Goal: Task Accomplishment & Management: Manage account settings

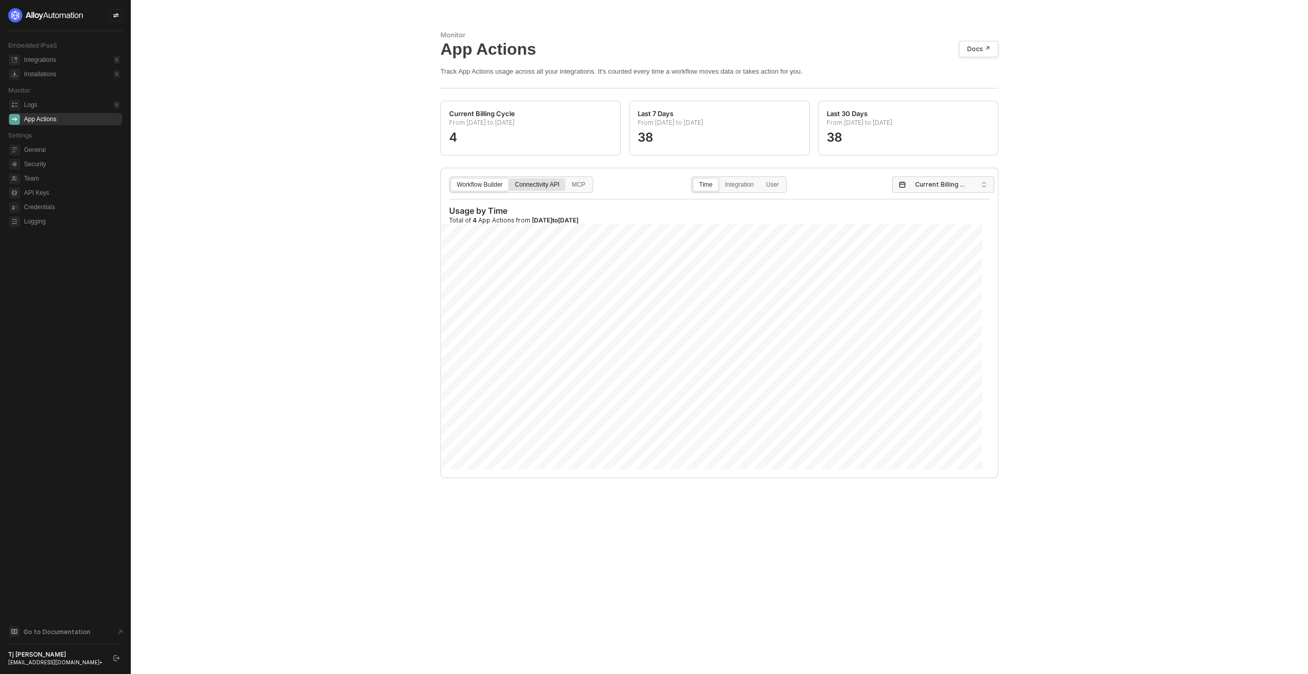
click at [533, 186] on div "Connectivity API" at bounding box center [538, 189] width 56 height 16
click at [510, 178] on input "Connectivity API" at bounding box center [510, 178] width 0 height 0
click at [591, 188] on div "MCP" at bounding box center [578, 189] width 25 height 16
click at [566, 178] on input "MCP" at bounding box center [566, 178] width 0 height 0
click at [471, 187] on div "Workflow Builder" at bounding box center [479, 189] width 57 height 16
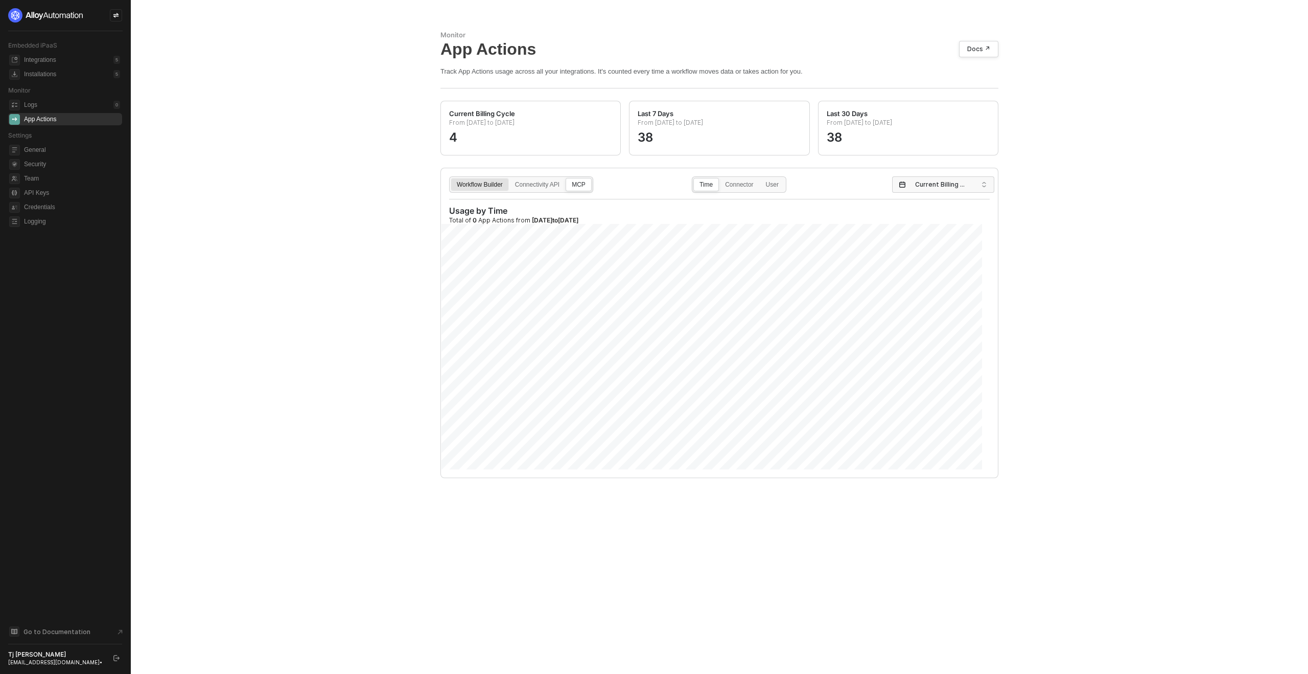
click at [451, 178] on input "Workflow Builder" at bounding box center [451, 178] width 0 height 0
click at [540, 186] on div "Connectivity API" at bounding box center [538, 189] width 56 height 16
click at [510, 178] on input "Connectivity API" at bounding box center [510, 178] width 0 height 0
click at [586, 182] on div "MCP" at bounding box center [578, 189] width 25 height 16
click at [566, 178] on input "MCP" at bounding box center [566, 178] width 0 height 0
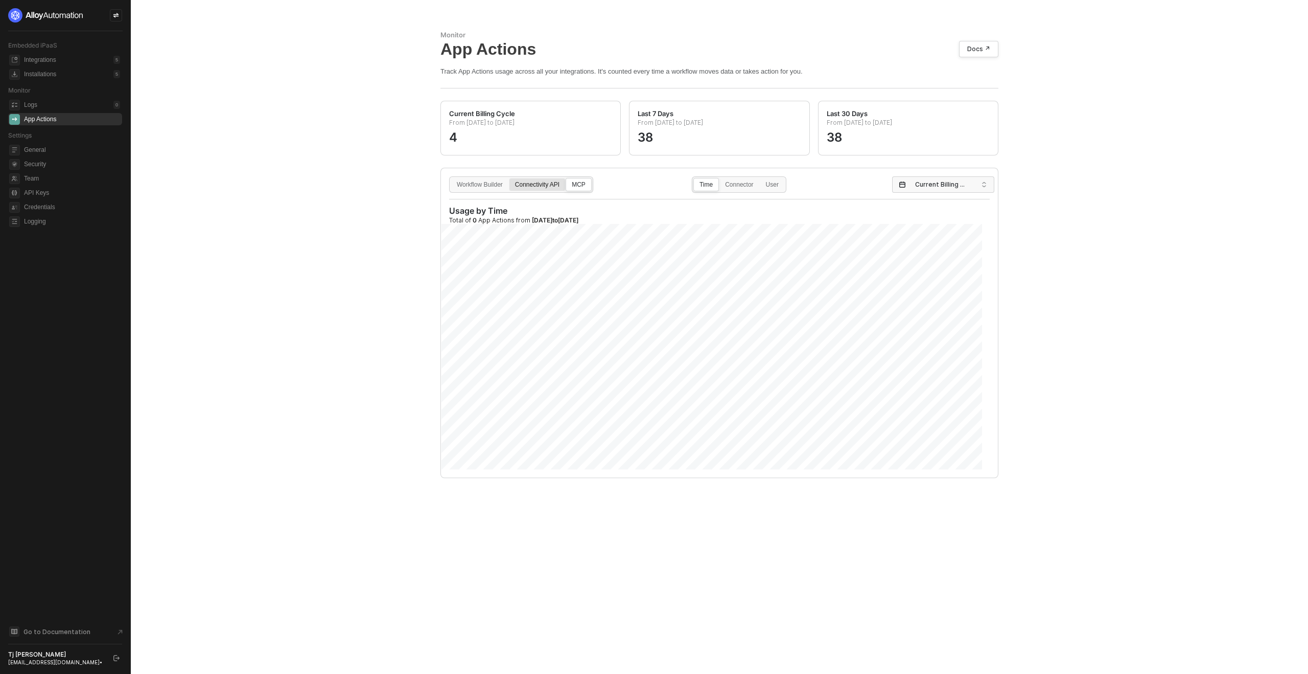
click at [535, 182] on div "Connectivity API" at bounding box center [538, 189] width 56 height 16
click at [510, 178] on input "Connectivity API" at bounding box center [510, 178] width 0 height 0
click at [542, 187] on div "Connectivity API" at bounding box center [538, 189] width 56 height 16
click at [510, 178] on input "Connectivity API" at bounding box center [510, 178] width 0 height 0
click at [591, 189] on div "MCP" at bounding box center [578, 189] width 25 height 16
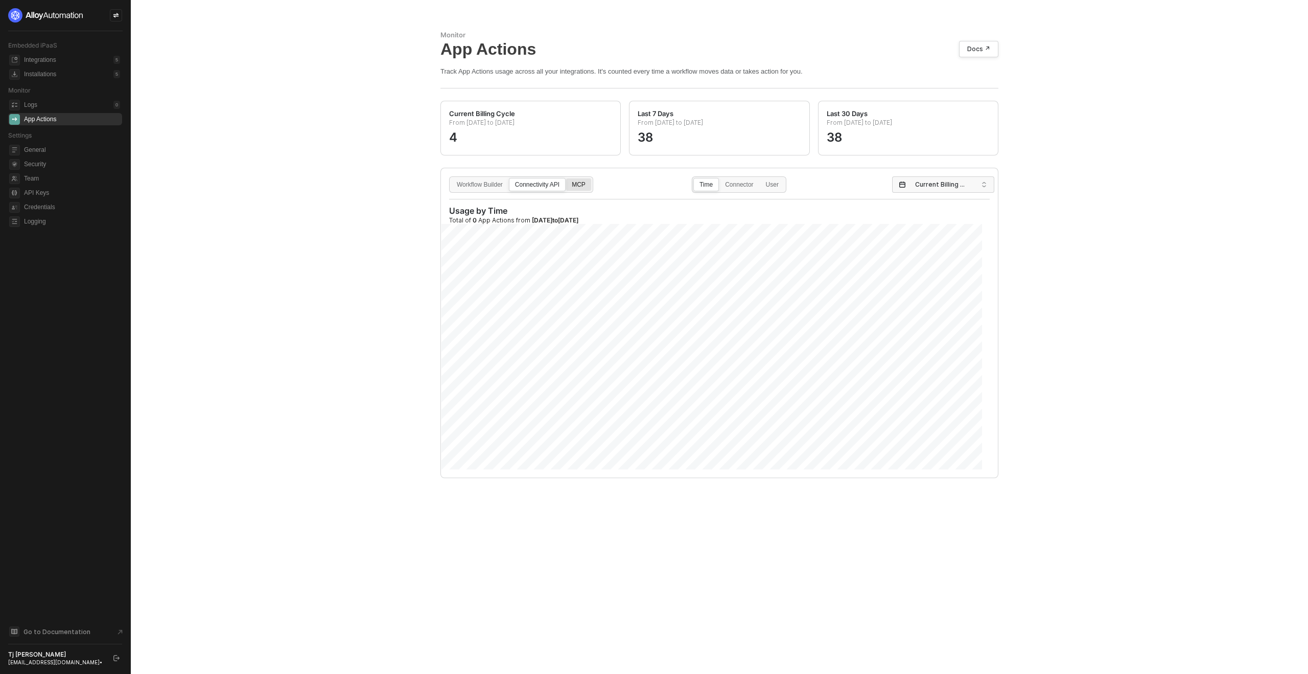
click at [566, 178] on input "MCP" at bounding box center [566, 178] width 0 height 0
click at [546, 182] on div "Connectivity API" at bounding box center [538, 189] width 56 height 16
click at [510, 178] on input "Connectivity API" at bounding box center [510, 178] width 0 height 0
click at [923, 185] on span "Current Billing Cycle" at bounding box center [945, 184] width 60 height 15
click at [919, 224] on div "Last 7 Days" at bounding box center [944, 223] width 86 height 11
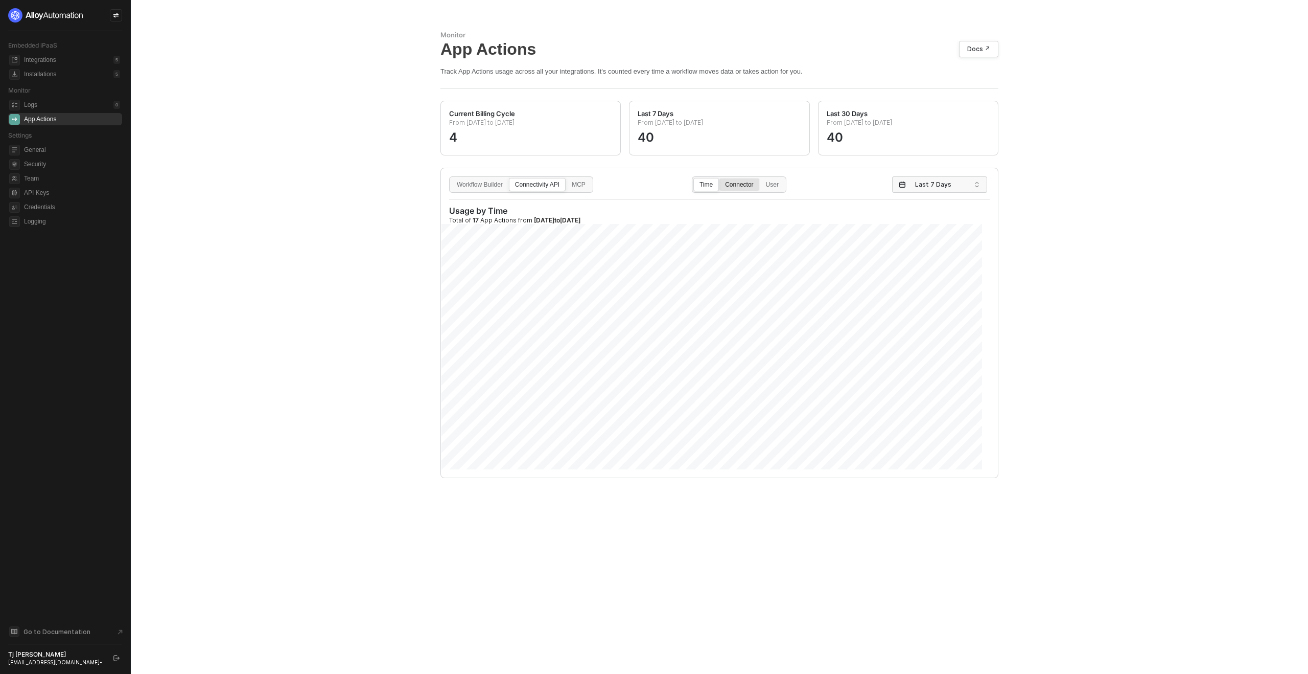
click at [740, 185] on div "Connector" at bounding box center [739, 189] width 39 height 16
click at [720, 178] on input "Connector" at bounding box center [720, 178] width 0 height 0
click at [707, 187] on div "Time" at bounding box center [706, 189] width 25 height 16
click at [694, 178] on input "Time" at bounding box center [694, 178] width 0 height 0
click at [544, 184] on div "Connectivity API" at bounding box center [538, 189] width 56 height 16
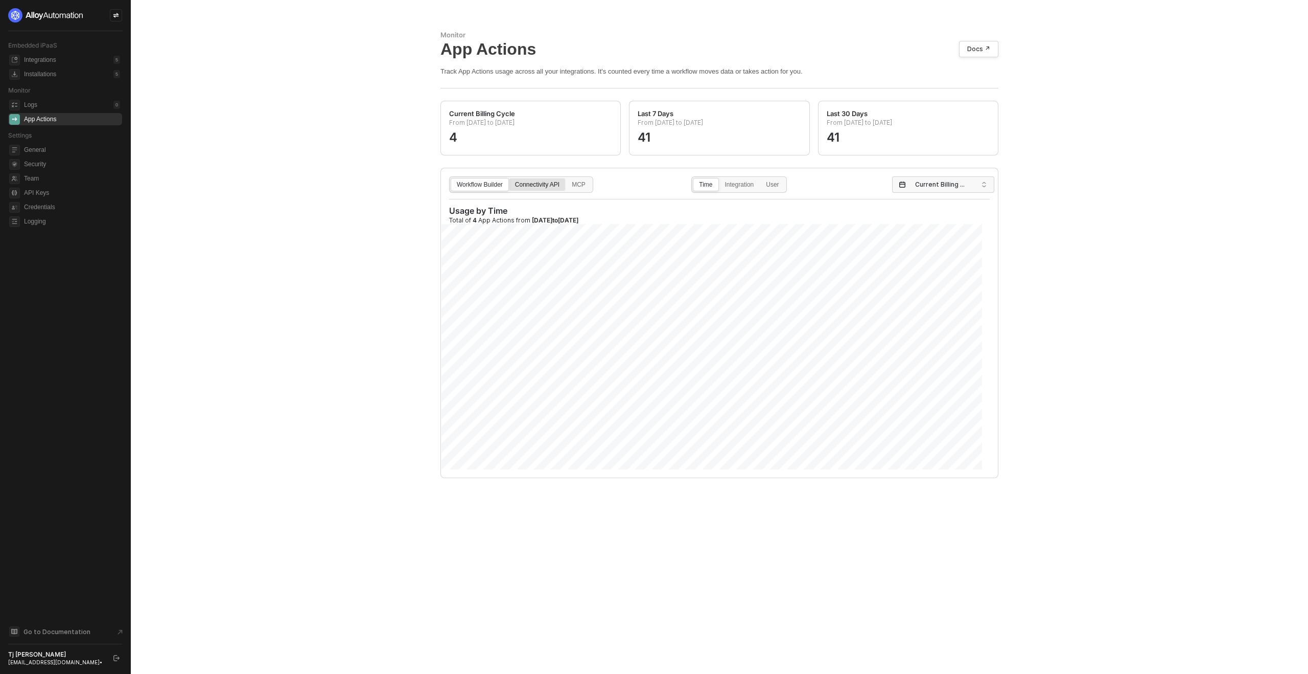
click at [510, 178] on input "Connectivity API" at bounding box center [510, 178] width 0 height 0
click at [541, 183] on div "Connectivity API" at bounding box center [538, 189] width 56 height 16
click at [510, 178] on input "Connectivity API" at bounding box center [510, 178] width 0 height 0
click at [936, 186] on span "Current Billing Cycle" at bounding box center [945, 184] width 60 height 15
click at [920, 225] on div "Last 7 Days" at bounding box center [944, 223] width 86 height 11
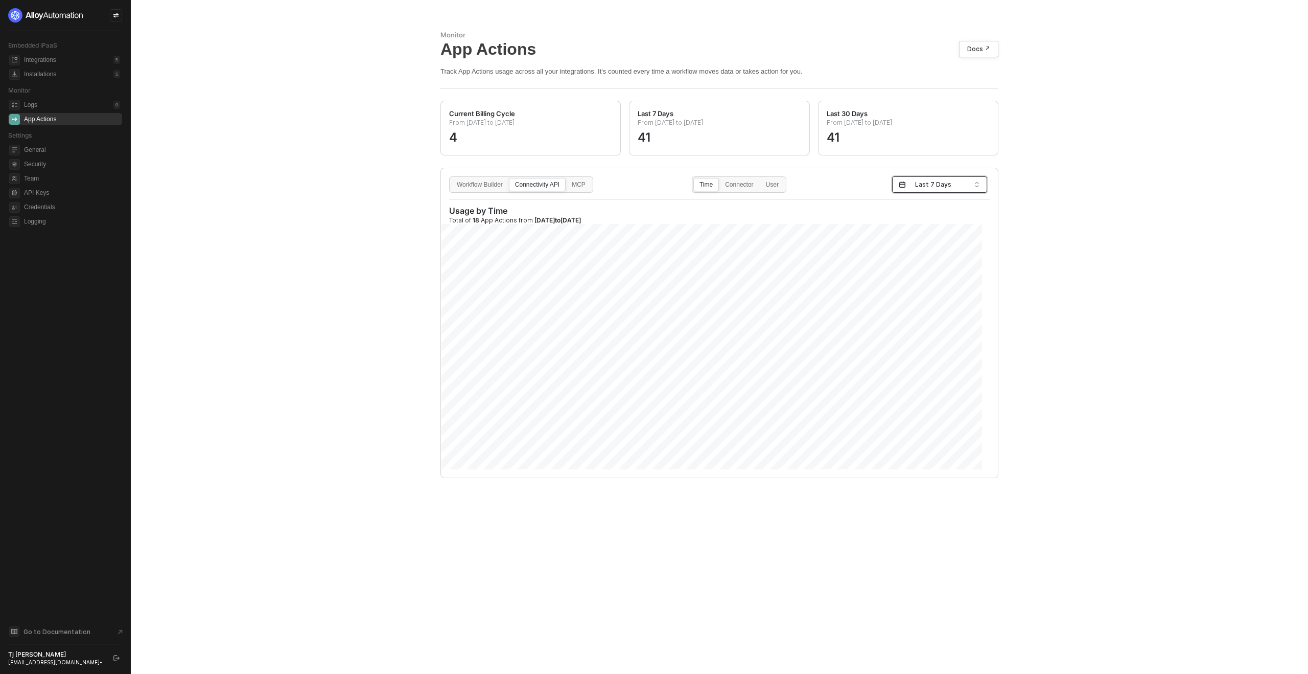
click at [953, 183] on span "Last 7 Days" at bounding box center [941, 184] width 53 height 15
click at [935, 203] on div "Current Billing Cycle" at bounding box center [940, 206] width 79 height 11
click at [496, 182] on div "Workflow Builder" at bounding box center [479, 189] width 57 height 16
click at [451, 178] on input "Workflow Builder" at bounding box center [451, 178] width 0 height 0
click at [916, 179] on span "Current Billing Cycle" at bounding box center [945, 184] width 60 height 15
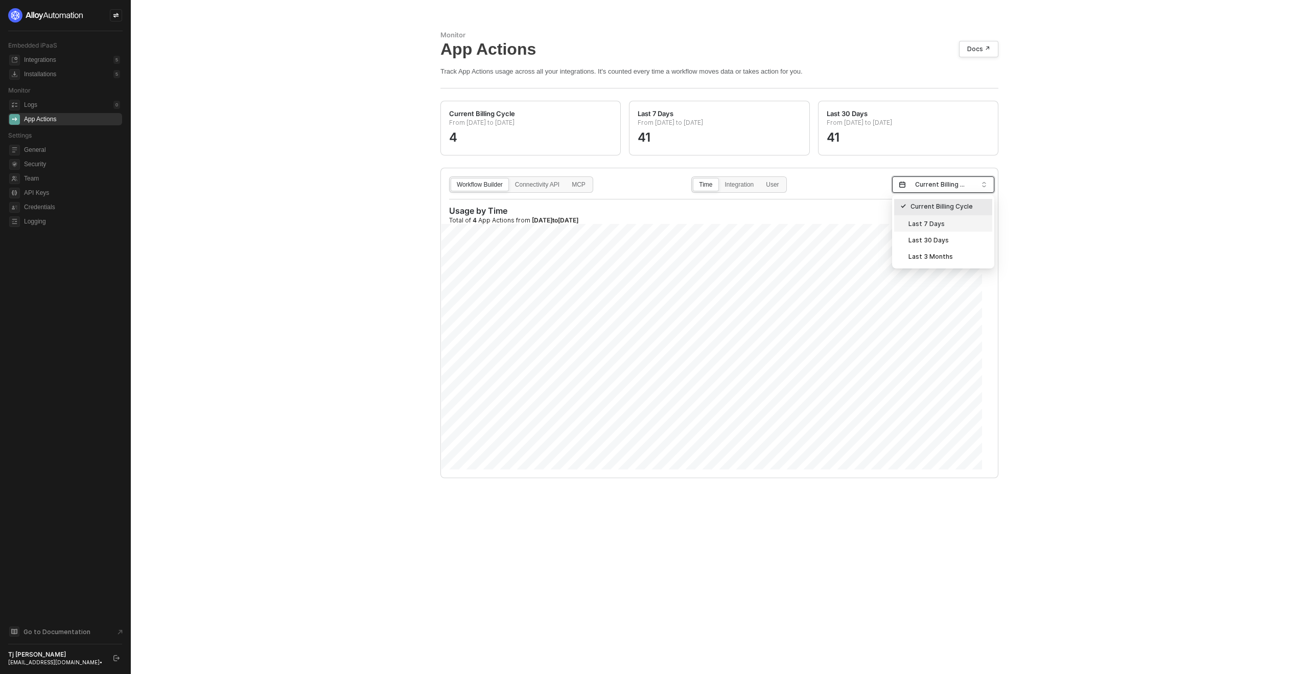
click at [935, 221] on div "Last 7 Days" at bounding box center [944, 223] width 86 height 11
click at [536, 183] on div "Connectivity API" at bounding box center [538, 189] width 56 height 16
click at [510, 178] on input "Connectivity API" at bounding box center [510, 178] width 0 height 0
click at [735, 185] on div "Connector" at bounding box center [739, 189] width 39 height 16
click at [720, 178] on input "Connector" at bounding box center [720, 178] width 0 height 0
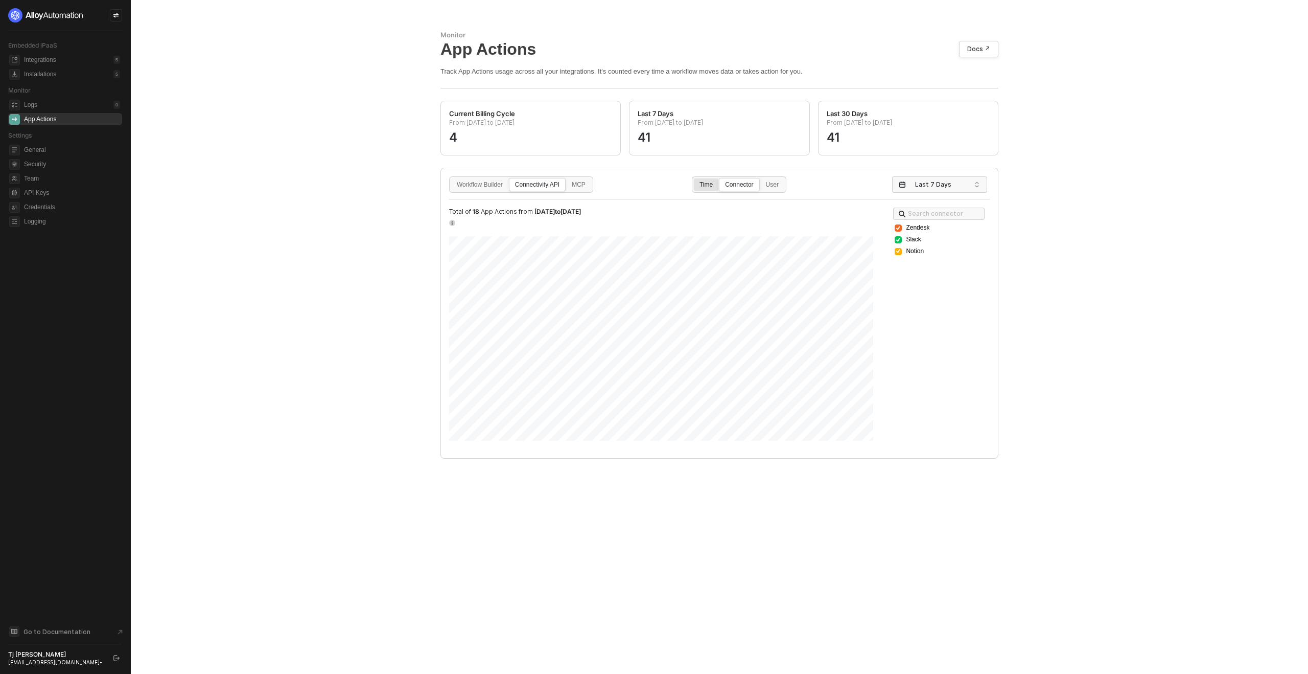
click at [710, 186] on div "Time" at bounding box center [706, 189] width 25 height 16
click at [694, 178] on input "Time" at bounding box center [694, 178] width 0 height 0
click at [583, 188] on div "MCP" at bounding box center [578, 189] width 25 height 16
click at [566, 178] on input "MCP" at bounding box center [566, 178] width 0 height 0
click at [542, 180] on label "Connectivity API" at bounding box center [537, 184] width 57 height 13
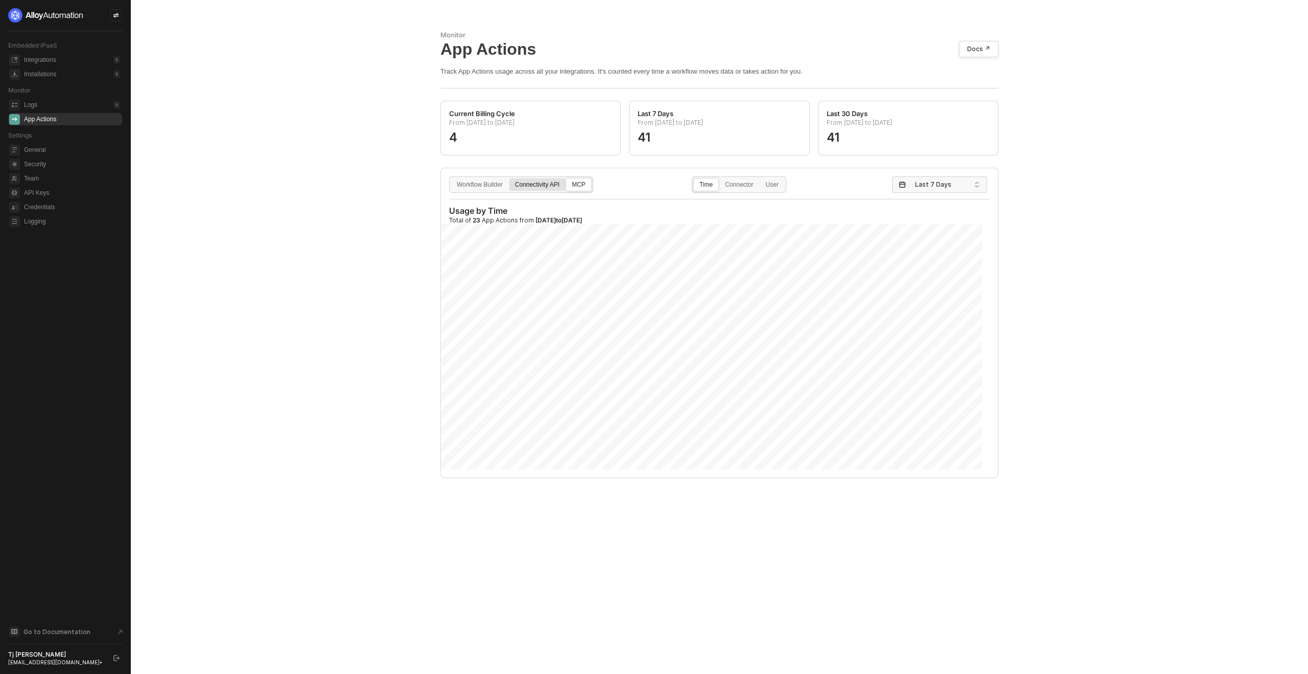
click at [510, 178] on input "Connectivity API" at bounding box center [510, 178] width 0 height 0
click at [585, 186] on div "MCP" at bounding box center [578, 189] width 25 height 16
click at [566, 178] on input "MCP" at bounding box center [566, 178] width 0 height 0
click at [559, 183] on div "Connectivity API" at bounding box center [538, 189] width 56 height 16
click at [510, 178] on input "Connectivity API" at bounding box center [510, 178] width 0 height 0
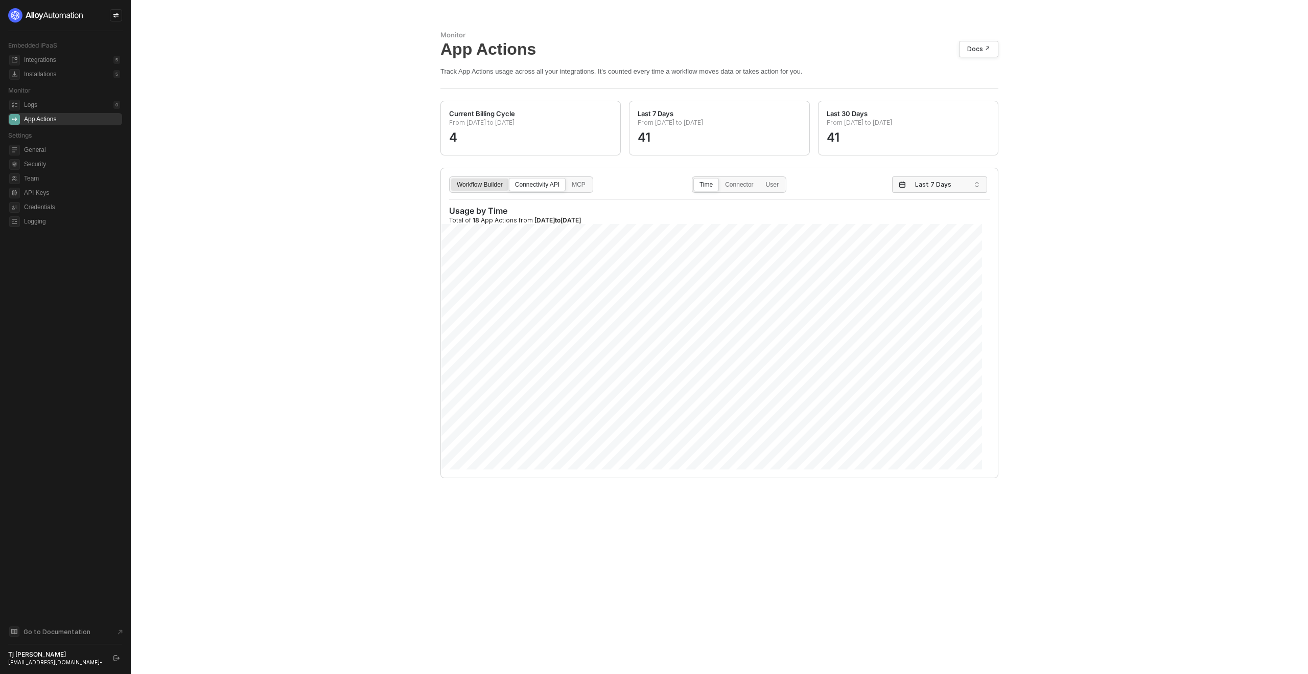
click at [491, 185] on div "Workflow Builder" at bounding box center [479, 189] width 57 height 16
click at [451, 178] on input "Workflow Builder" at bounding box center [451, 178] width 0 height 0
click at [536, 186] on div "Connectivity API" at bounding box center [538, 189] width 56 height 16
click at [510, 178] on input "Connectivity API" at bounding box center [510, 178] width 0 height 0
click at [589, 186] on div "MCP" at bounding box center [578, 189] width 25 height 16
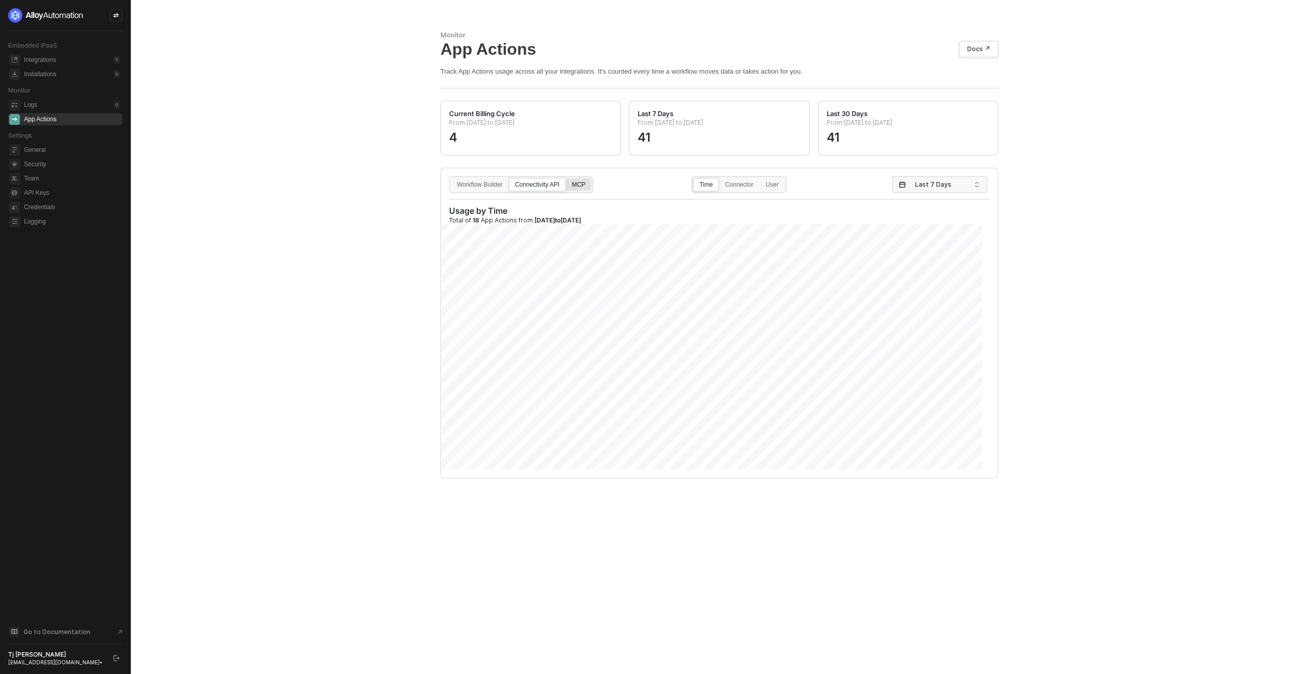
click at [566, 178] on input "MCP" at bounding box center [566, 178] width 0 height 0
click at [550, 185] on div "Connectivity API" at bounding box center [538, 189] width 56 height 16
click at [510, 178] on input "Connectivity API" at bounding box center [510, 178] width 0 height 0
click at [731, 180] on label "Connector" at bounding box center [739, 184] width 40 height 13
click at [720, 178] on input "Connector" at bounding box center [720, 178] width 0 height 0
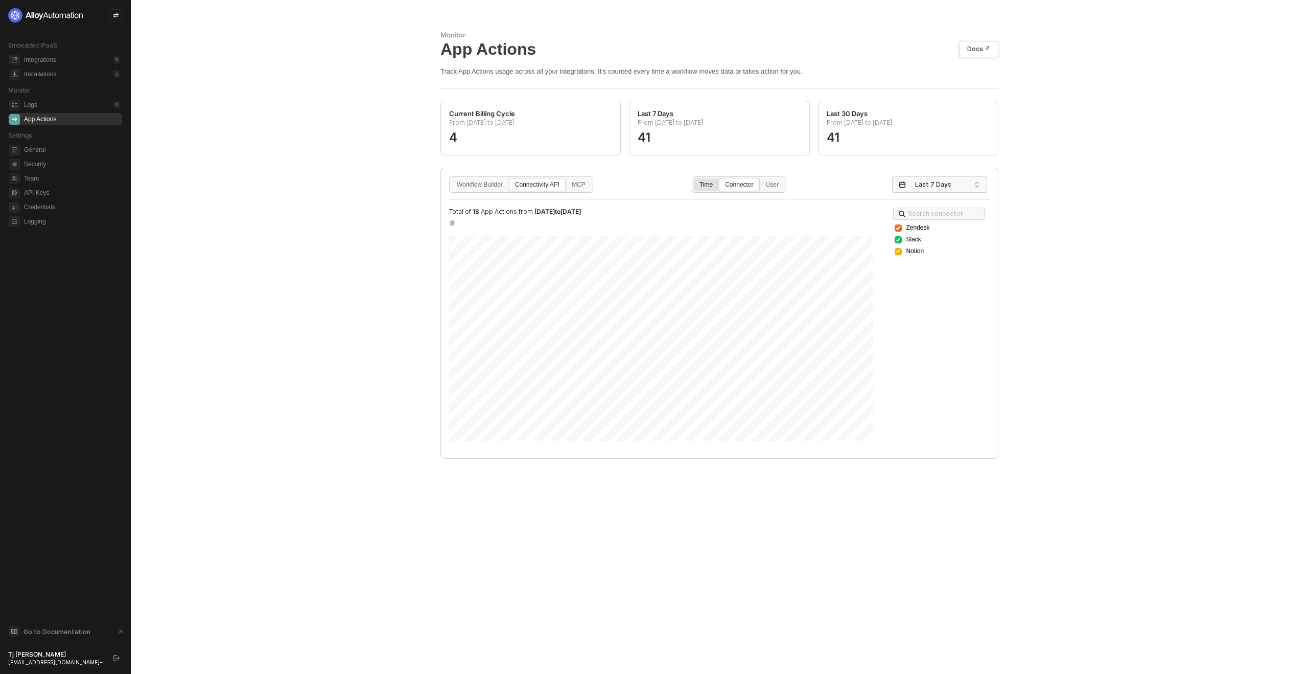
click at [702, 181] on div "Time" at bounding box center [706, 189] width 25 height 16
click at [694, 178] on input "Time" at bounding box center [694, 178] width 0 height 0
click at [543, 184] on div "Connectivity API" at bounding box center [538, 189] width 56 height 16
click at [510, 178] on input "Connectivity API" at bounding box center [510, 178] width 0 height 0
click at [923, 187] on span "Current Billing Cycle" at bounding box center [945, 184] width 60 height 15
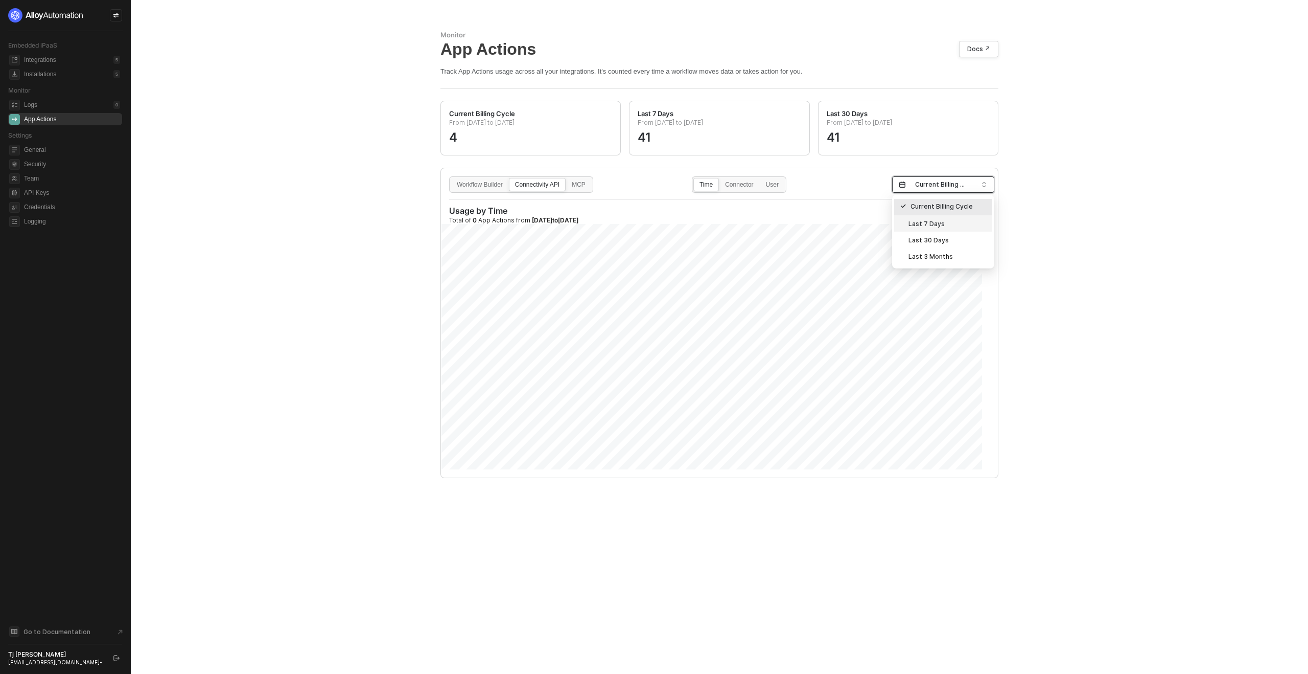
click at [920, 223] on div "Last 7 Days" at bounding box center [944, 223] width 86 height 11
click at [589, 184] on div "MCP" at bounding box center [578, 189] width 25 height 16
click at [566, 178] on input "MCP" at bounding box center [566, 178] width 0 height 0
click at [549, 183] on div "Connectivity API" at bounding box center [538, 189] width 56 height 16
click at [510, 178] on input "Connectivity API" at bounding box center [510, 178] width 0 height 0
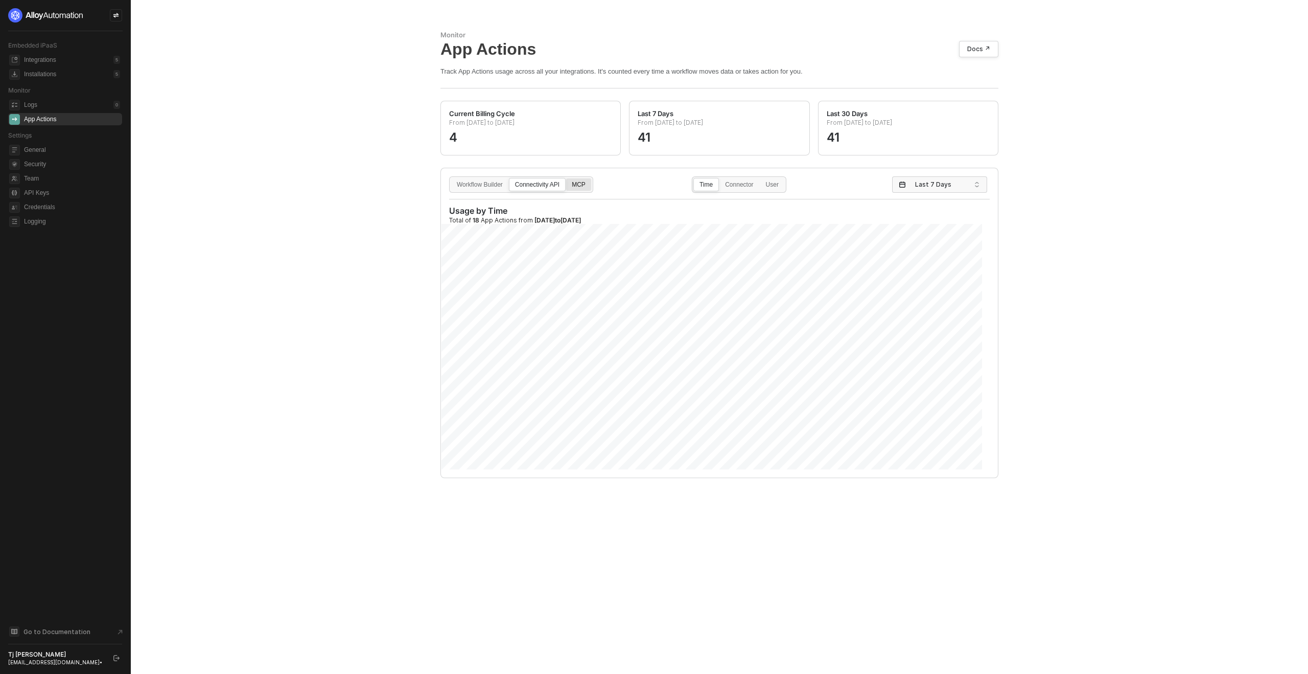
click at [585, 181] on div "MCP" at bounding box center [578, 189] width 25 height 16
click at [566, 178] on input "MCP" at bounding box center [566, 178] width 0 height 0
click at [549, 184] on div "Connectivity API" at bounding box center [538, 189] width 56 height 16
click at [510, 178] on input "Connectivity API" at bounding box center [510, 178] width 0 height 0
click at [589, 182] on div "MCP" at bounding box center [578, 189] width 25 height 16
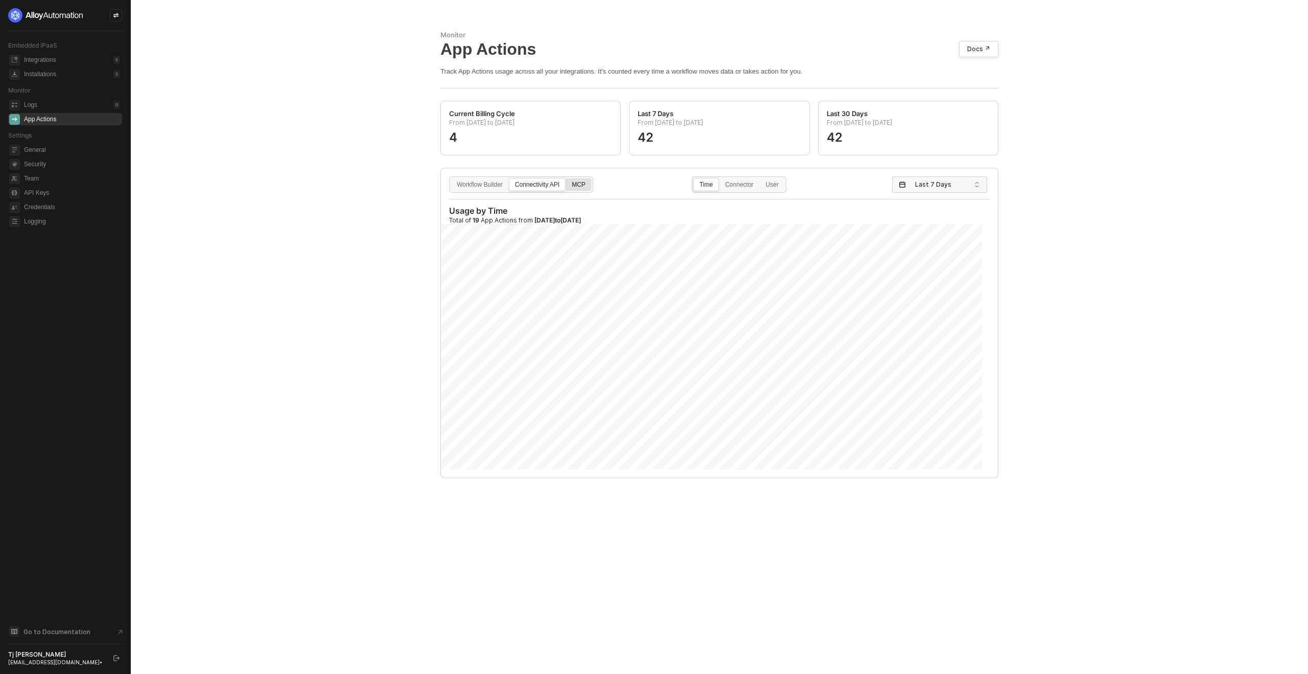
click at [566, 178] on input "MCP" at bounding box center [566, 178] width 0 height 0
click at [557, 188] on div "Connectivity API" at bounding box center [538, 189] width 56 height 16
click at [510, 178] on input "Connectivity API" at bounding box center [510, 178] width 0 height 0
click at [592, 180] on label "MCP" at bounding box center [579, 184] width 26 height 13
click at [566, 178] on input "MCP" at bounding box center [566, 178] width 0 height 0
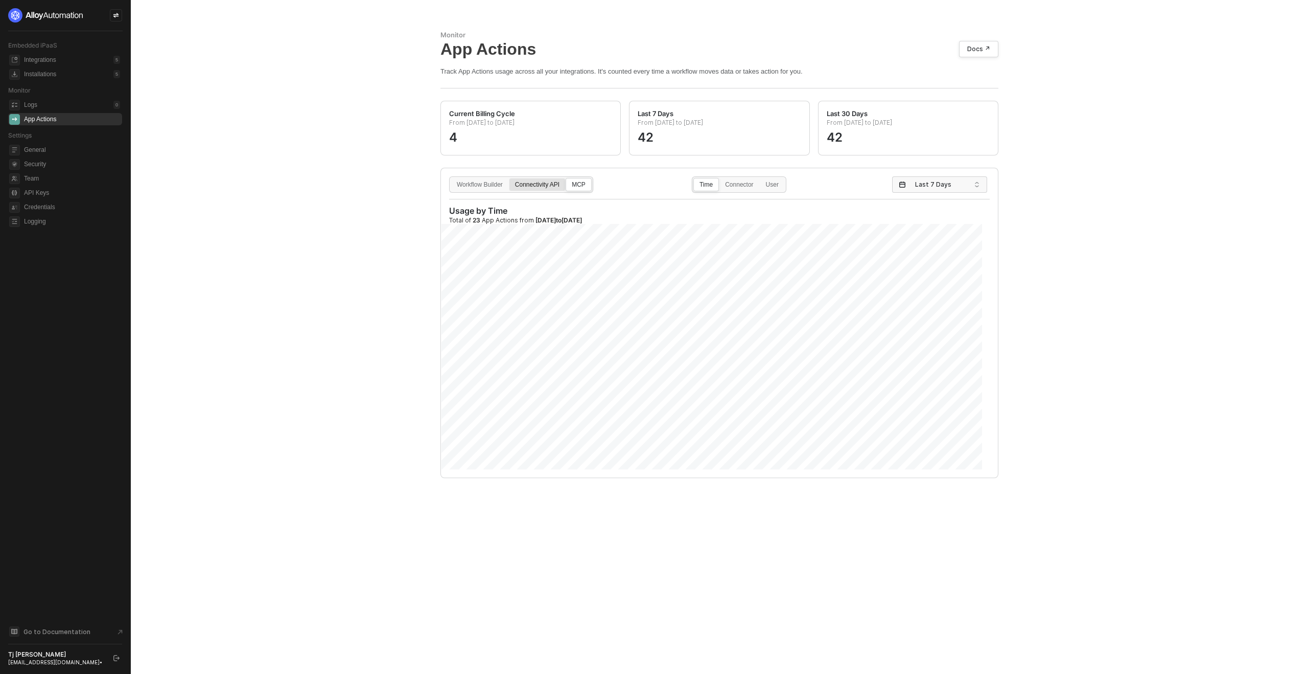
click at [547, 182] on div "Connectivity API" at bounding box center [538, 189] width 56 height 16
click at [510, 178] on input "Connectivity API" at bounding box center [510, 178] width 0 height 0
click at [586, 186] on div "MCP" at bounding box center [578, 189] width 25 height 16
click at [566, 178] on input "MCP" at bounding box center [566, 178] width 0 height 0
click at [546, 173] on div "Workflow Builder Connectivity API MCP Time Connector User Last 7 Days Usage by …" at bounding box center [719, 322] width 557 height 309
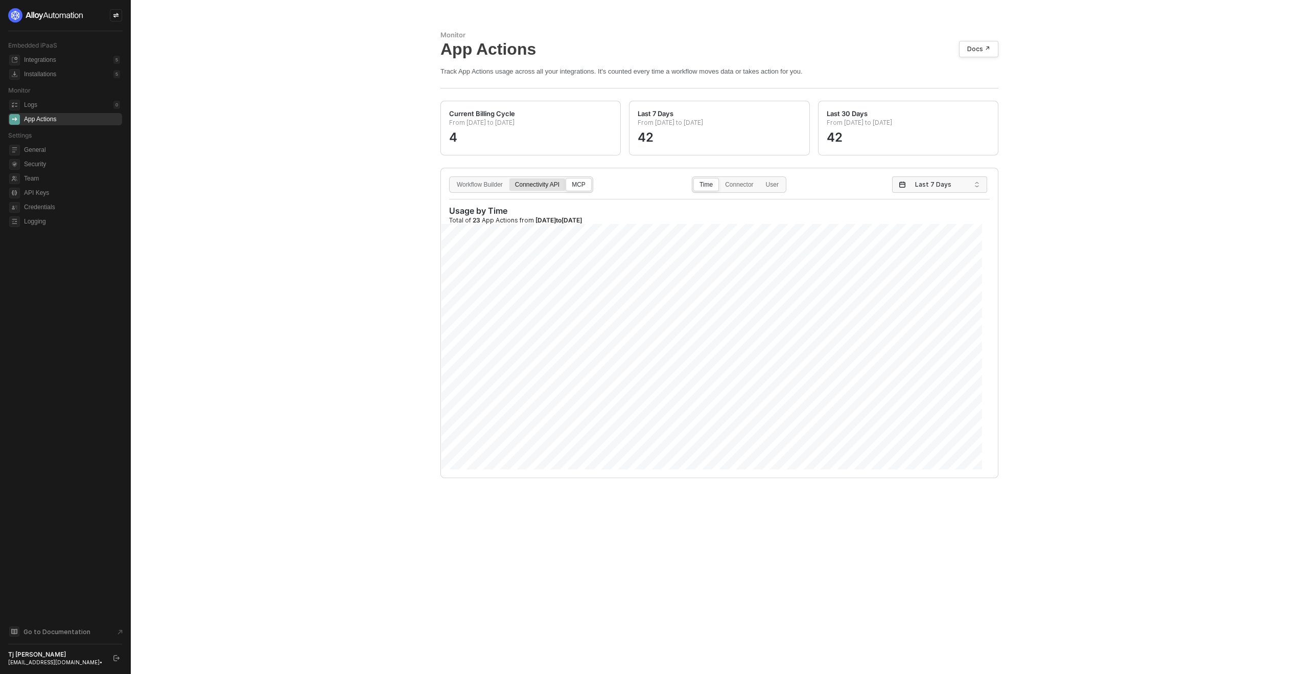
click at [542, 180] on label "Connectivity API" at bounding box center [537, 184] width 57 height 13
click at [510, 178] on input "Connectivity API" at bounding box center [510, 178] width 0 height 0
click at [588, 185] on div "MCP" at bounding box center [578, 189] width 25 height 16
click at [566, 178] on input "MCP" at bounding box center [566, 178] width 0 height 0
click at [540, 180] on label "Connectivity API" at bounding box center [537, 184] width 57 height 13
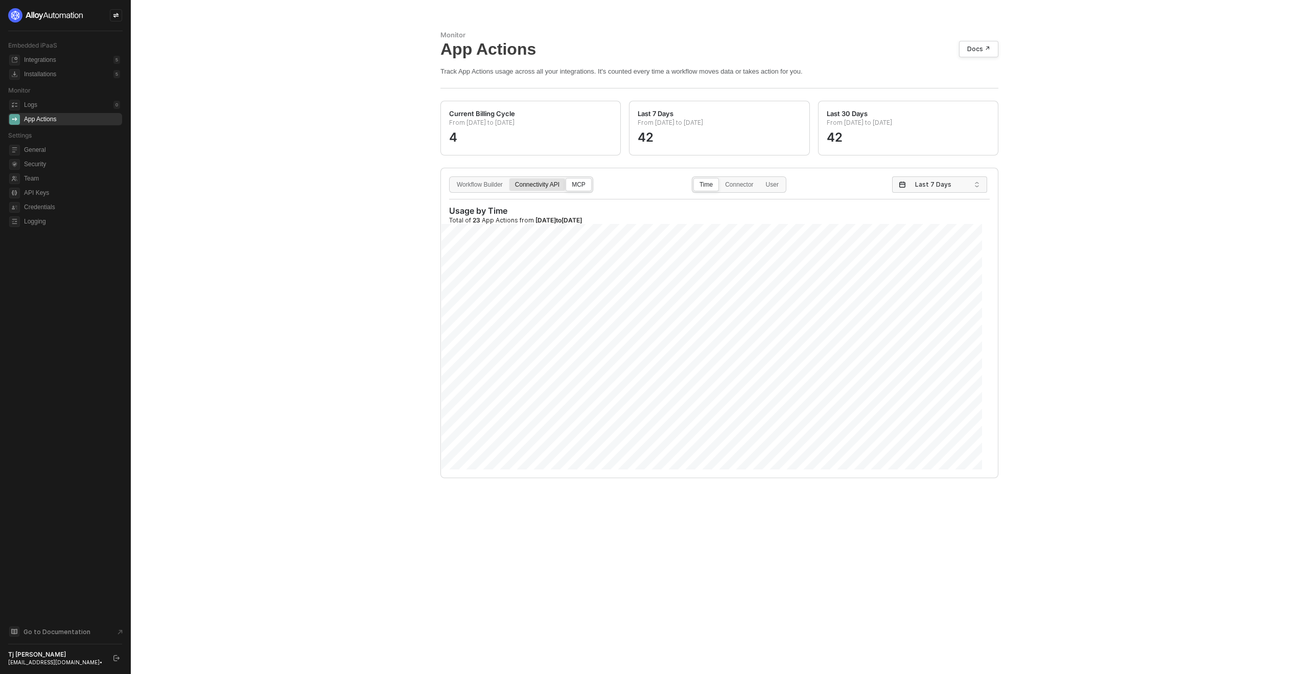
click at [510, 178] on input "Connectivity API" at bounding box center [510, 178] width 0 height 0
click at [590, 185] on div "MCP" at bounding box center [578, 189] width 25 height 16
click at [566, 178] on input "MCP" at bounding box center [566, 178] width 0 height 0
click at [545, 186] on div "Connectivity API" at bounding box center [538, 189] width 56 height 16
click at [510, 178] on input "Connectivity API" at bounding box center [510, 178] width 0 height 0
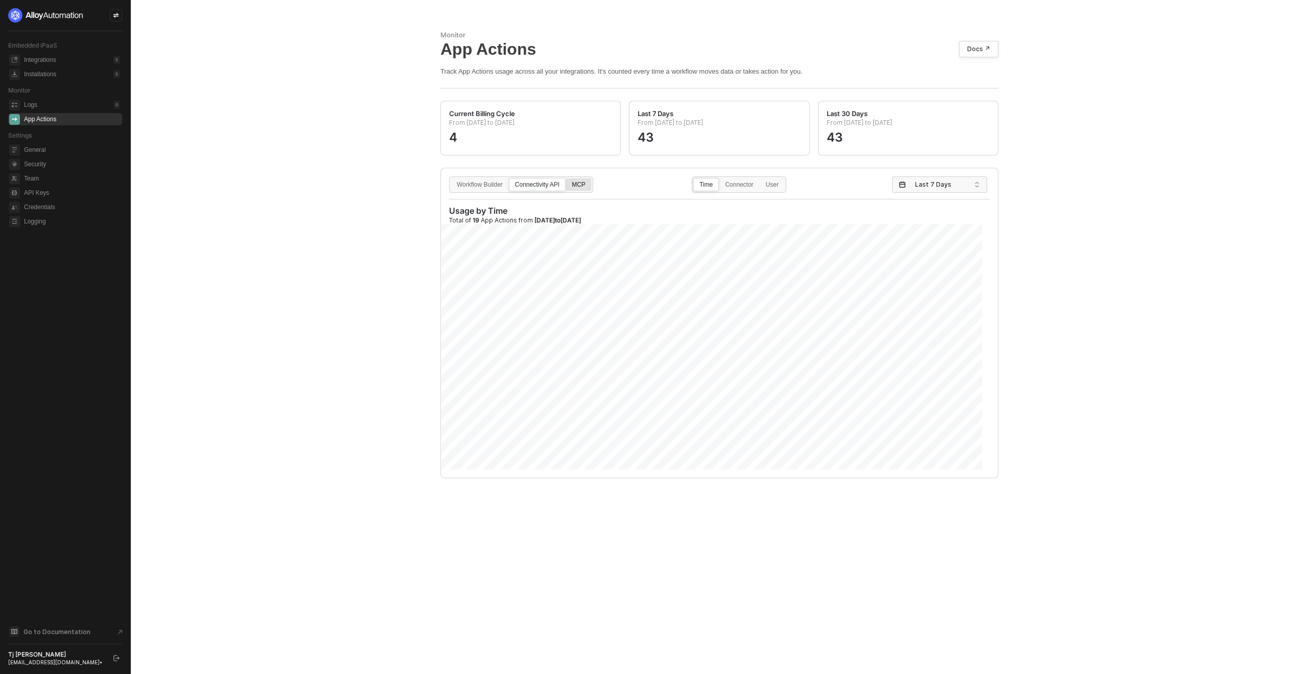
click at [587, 181] on div "MCP" at bounding box center [578, 189] width 25 height 16
click at [566, 178] on input "MCP" at bounding box center [566, 178] width 0 height 0
click at [551, 185] on div "Connectivity API" at bounding box center [538, 189] width 56 height 16
click at [510, 178] on input "Connectivity API" at bounding box center [510, 178] width 0 height 0
click at [578, 174] on div "Workflow Builder Connectivity API MCP Time Connector User Last 7 Days Usage by …" at bounding box center [719, 322] width 557 height 309
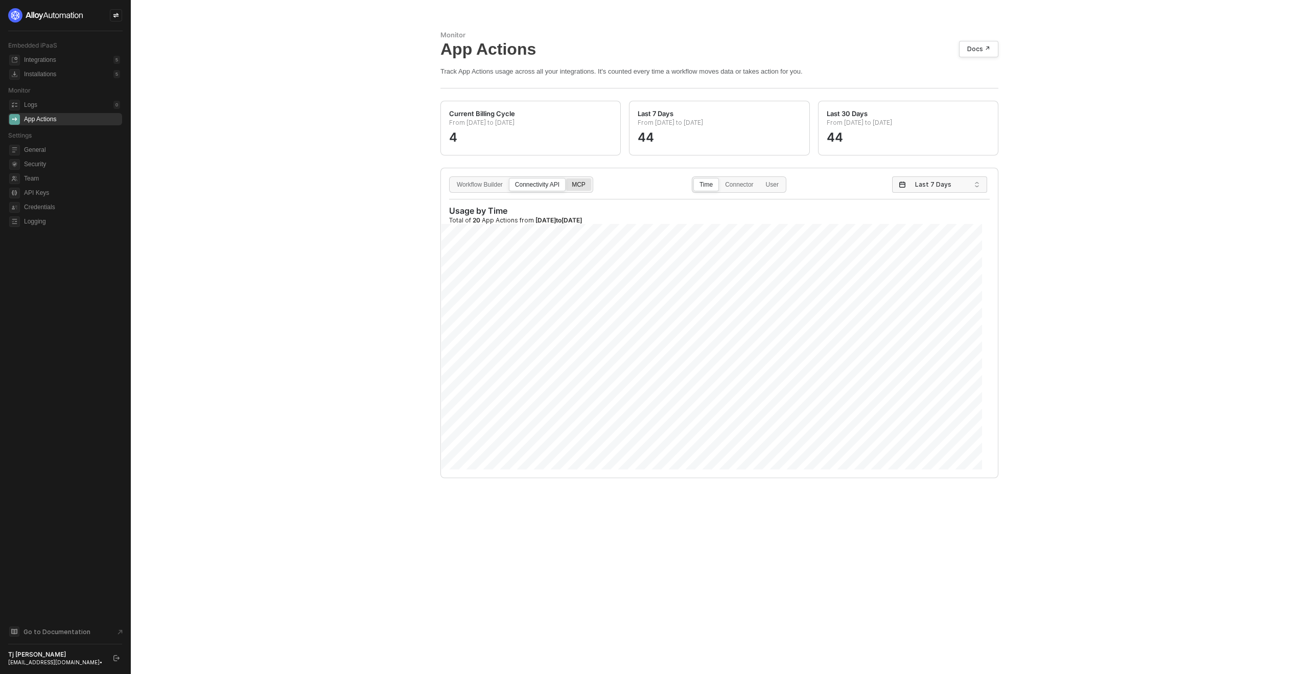
click at [591, 182] on div "MCP" at bounding box center [578, 189] width 25 height 16
click at [566, 178] on input "MCP" at bounding box center [566, 178] width 0 height 0
click at [542, 186] on div "Connectivity API" at bounding box center [538, 189] width 56 height 16
click at [510, 178] on input "Connectivity API" at bounding box center [510, 178] width 0 height 0
click at [591, 181] on div "MCP" at bounding box center [578, 189] width 25 height 16
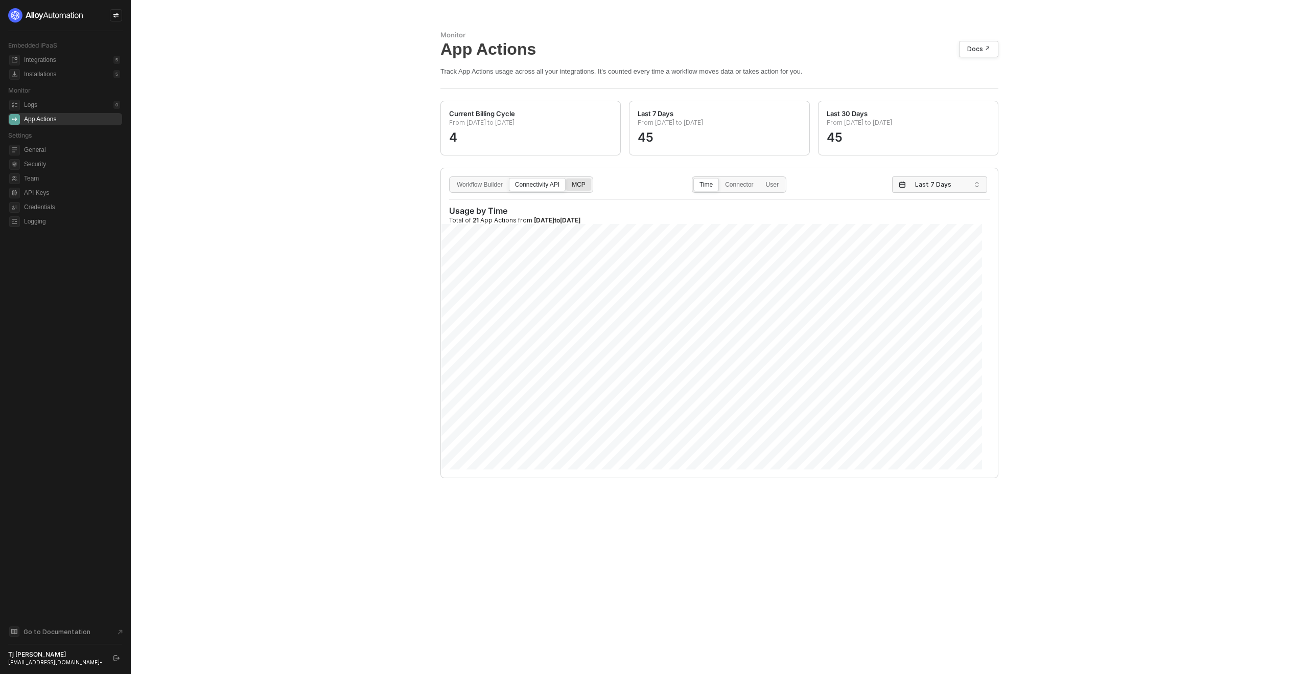
click at [566, 178] on input "MCP" at bounding box center [566, 178] width 0 height 0
click at [550, 185] on div "Connectivity API" at bounding box center [538, 189] width 56 height 16
click at [510, 178] on input "Connectivity API" at bounding box center [510, 178] width 0 height 0
click at [590, 183] on div "MCP" at bounding box center [578, 189] width 25 height 16
click at [566, 178] on input "MCP" at bounding box center [566, 178] width 0 height 0
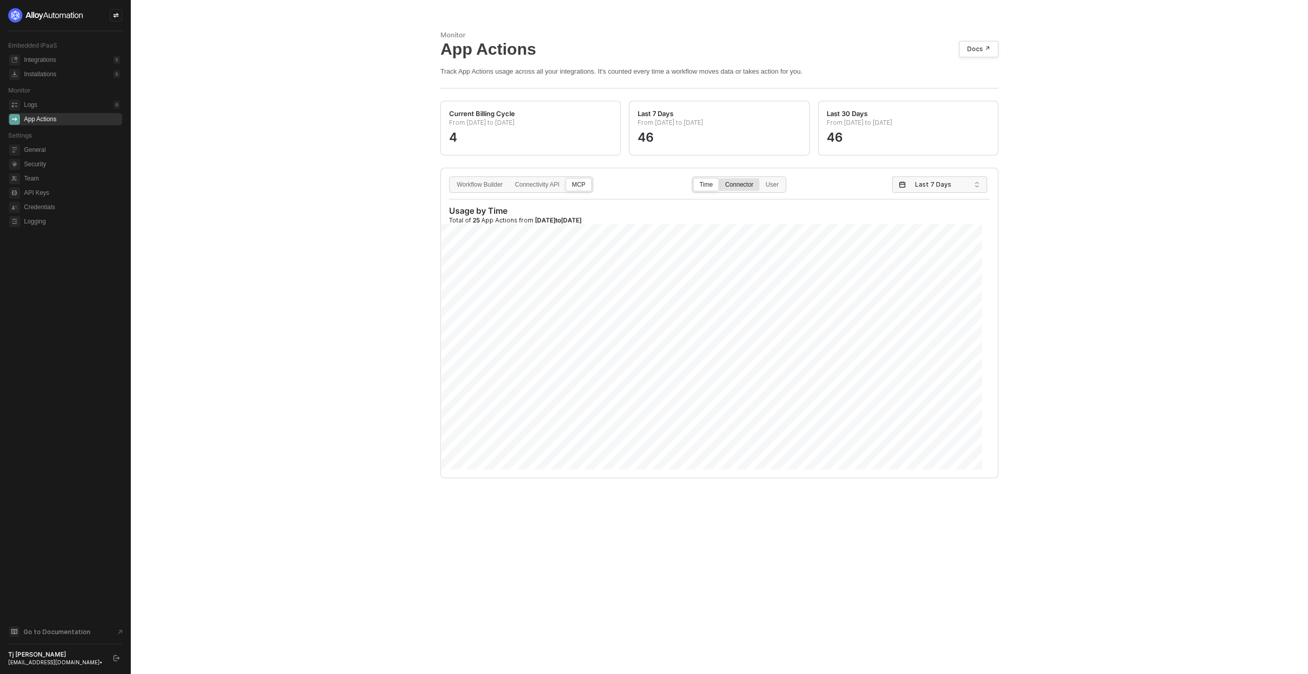
click at [737, 182] on div "Connector" at bounding box center [739, 189] width 39 height 16
click at [720, 178] on input "Connector" at bounding box center [720, 178] width 0 height 0
click at [543, 179] on label "Connectivity API" at bounding box center [537, 184] width 57 height 13
click at [510, 178] on input "Connectivity API" at bounding box center [510, 178] width 0 height 0
click at [771, 184] on div "User" at bounding box center [773, 189] width 24 height 16
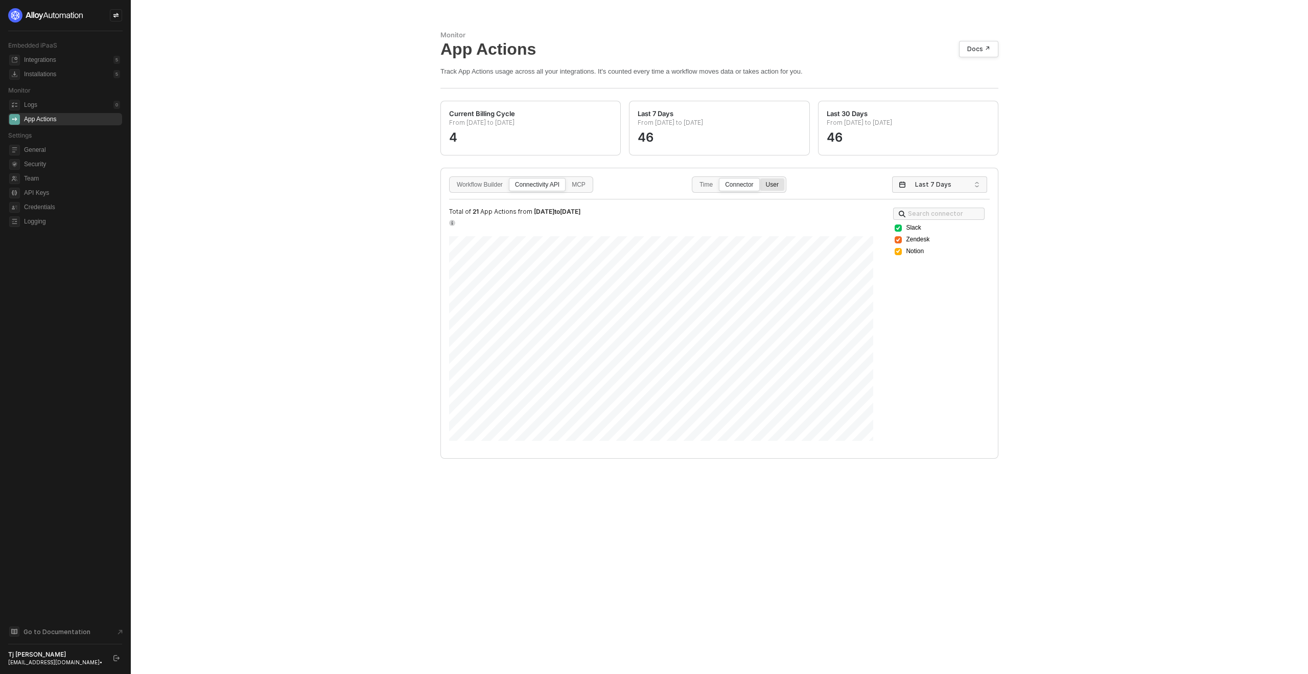
click at [761, 178] on input "User" at bounding box center [761, 178] width 0 height 0
click at [748, 185] on div "Connector" at bounding box center [739, 189] width 39 height 16
click at [720, 178] on input "Connector" at bounding box center [720, 178] width 0 height 0
click at [781, 184] on div "User" at bounding box center [773, 189] width 24 height 16
click at [761, 178] on input "User" at bounding box center [761, 178] width 0 height 0
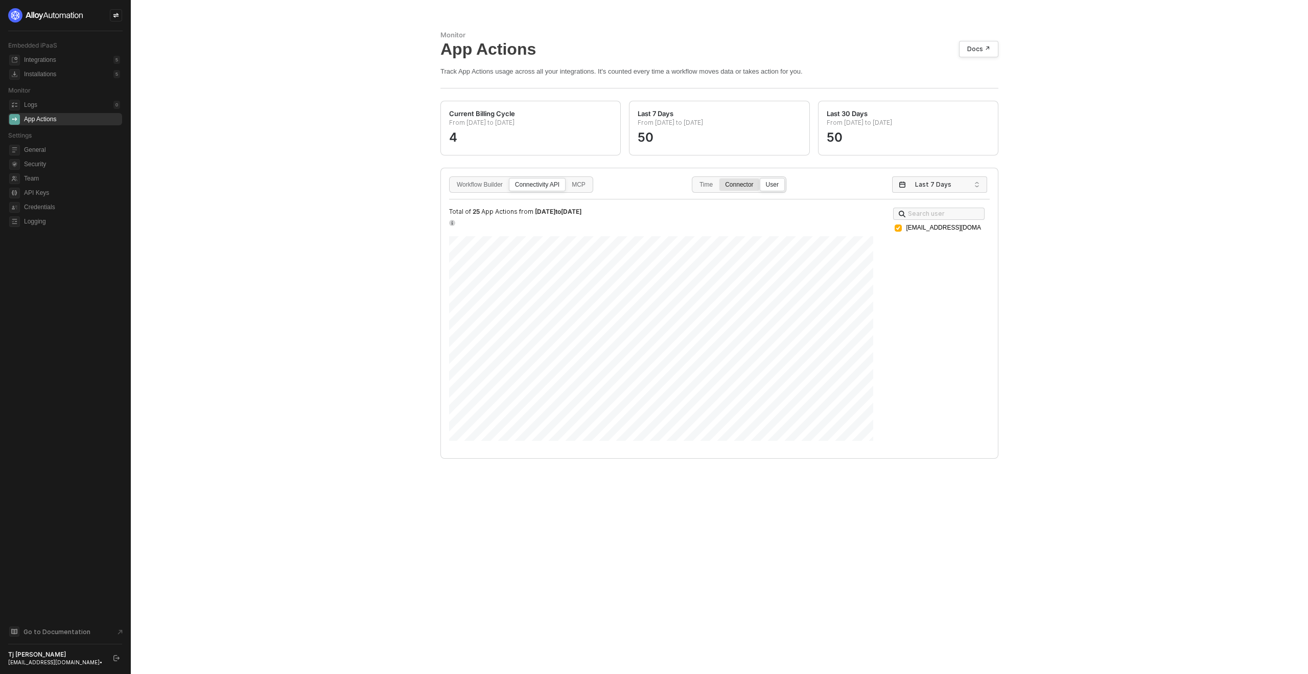
click at [746, 185] on div "Connector" at bounding box center [739, 189] width 39 height 16
click at [720, 178] on input "Connector" at bounding box center [720, 178] width 0 height 0
click at [774, 183] on div "User" at bounding box center [773, 189] width 24 height 16
click at [761, 178] on input "User" at bounding box center [761, 178] width 0 height 0
click at [922, 184] on span "Last 7 Days" at bounding box center [941, 184] width 53 height 15
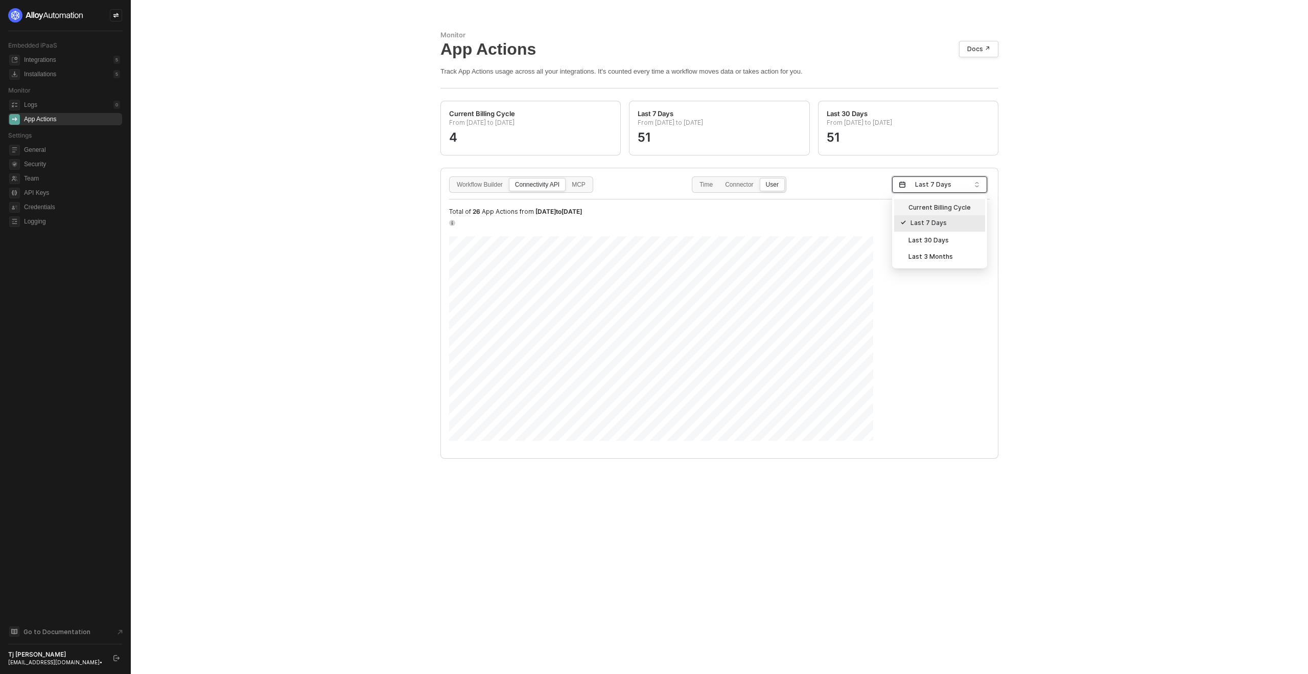
click at [941, 208] on div "Current Billing Cycle" at bounding box center [940, 206] width 79 height 11
click at [914, 188] on input "search" at bounding box center [943, 185] width 90 height 16
click at [920, 222] on div "Last 7 Days" at bounding box center [944, 223] width 86 height 11
drag, startPoint x: 908, startPoint y: 227, endPoint x: 956, endPoint y: 231, distance: 47.7
click at [956, 231] on span "tj+uapi@runalloy.com" at bounding box center [944, 228] width 76 height 10
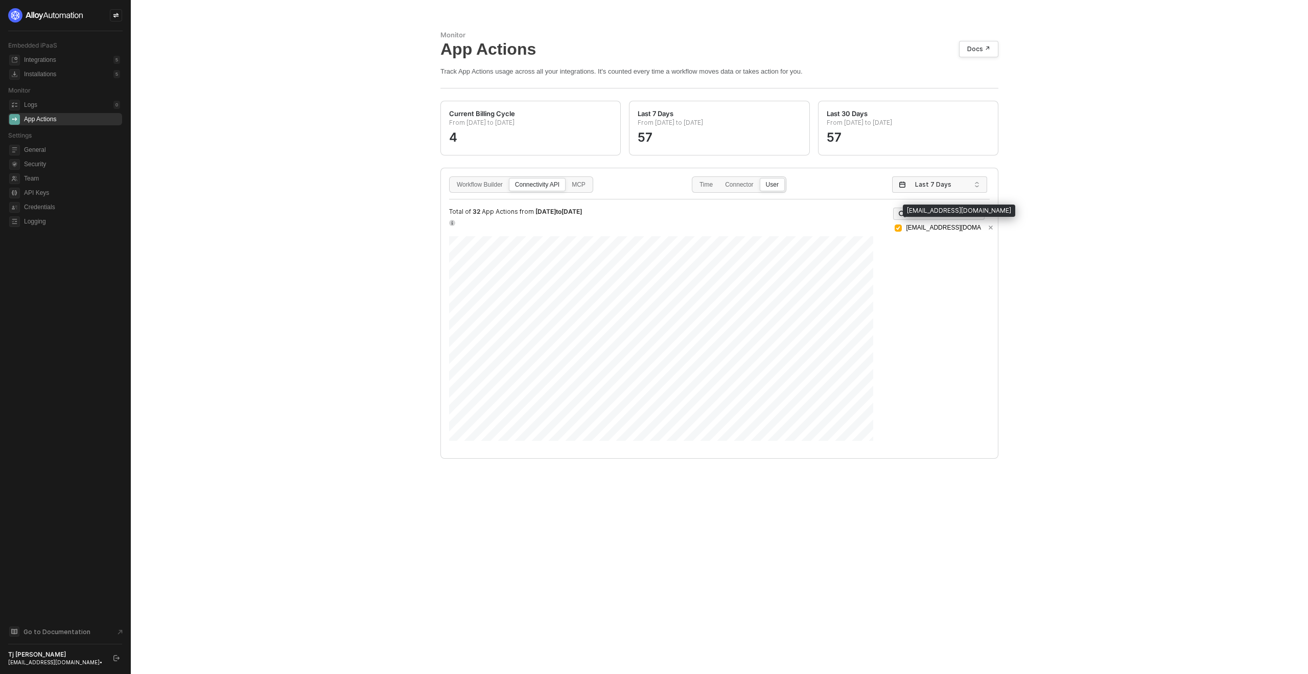
click at [957, 231] on span "tj+uapi@runalloy.com" at bounding box center [944, 228] width 76 height 10
drag, startPoint x: 907, startPoint y: 226, endPoint x: 968, endPoint y: 228, distance: 60.9
click at [968, 228] on span "tj+uapi@runalloy.com" at bounding box center [944, 228] width 76 height 10
click at [936, 251] on div "Search user tj+uapi@runalloy.com" at bounding box center [945, 309] width 108 height 208
click at [939, 229] on span "tj+uapi@runalloy.com" at bounding box center [944, 228] width 76 height 10
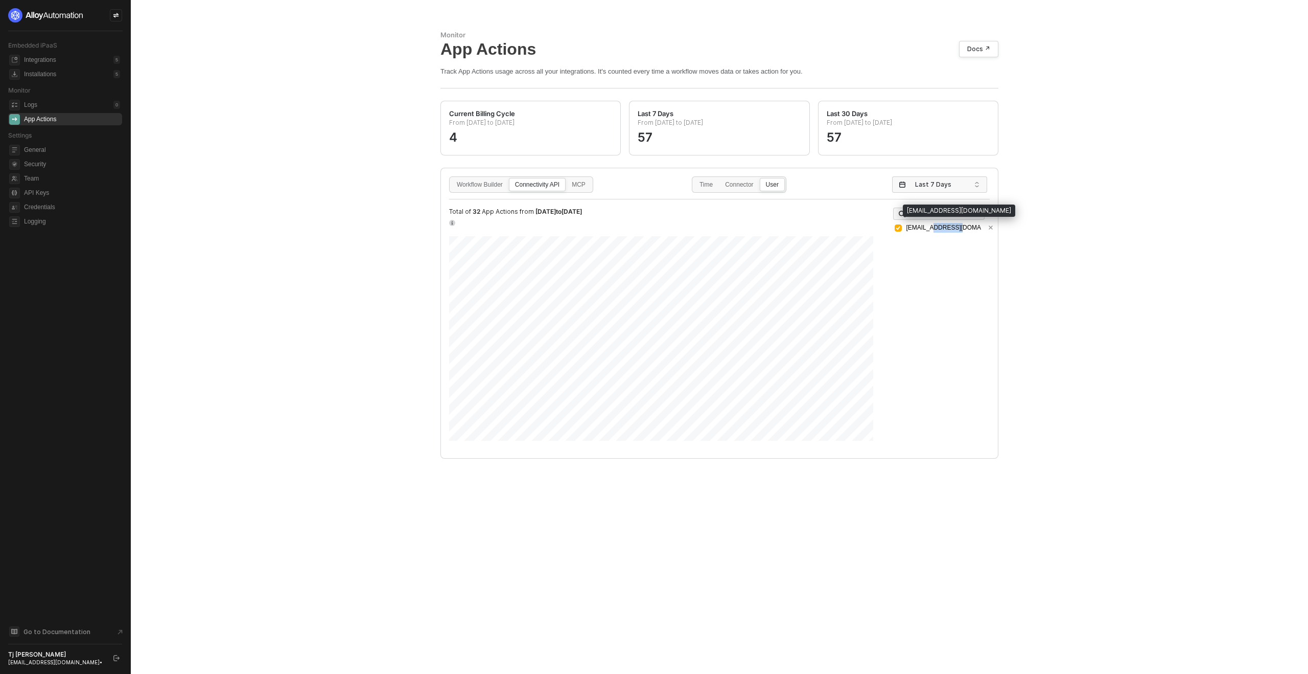
click at [939, 229] on span "tj+uapi@runalloy.com" at bounding box center [944, 228] width 76 height 10
click at [36, 179] on span "Team" at bounding box center [72, 178] width 96 height 12
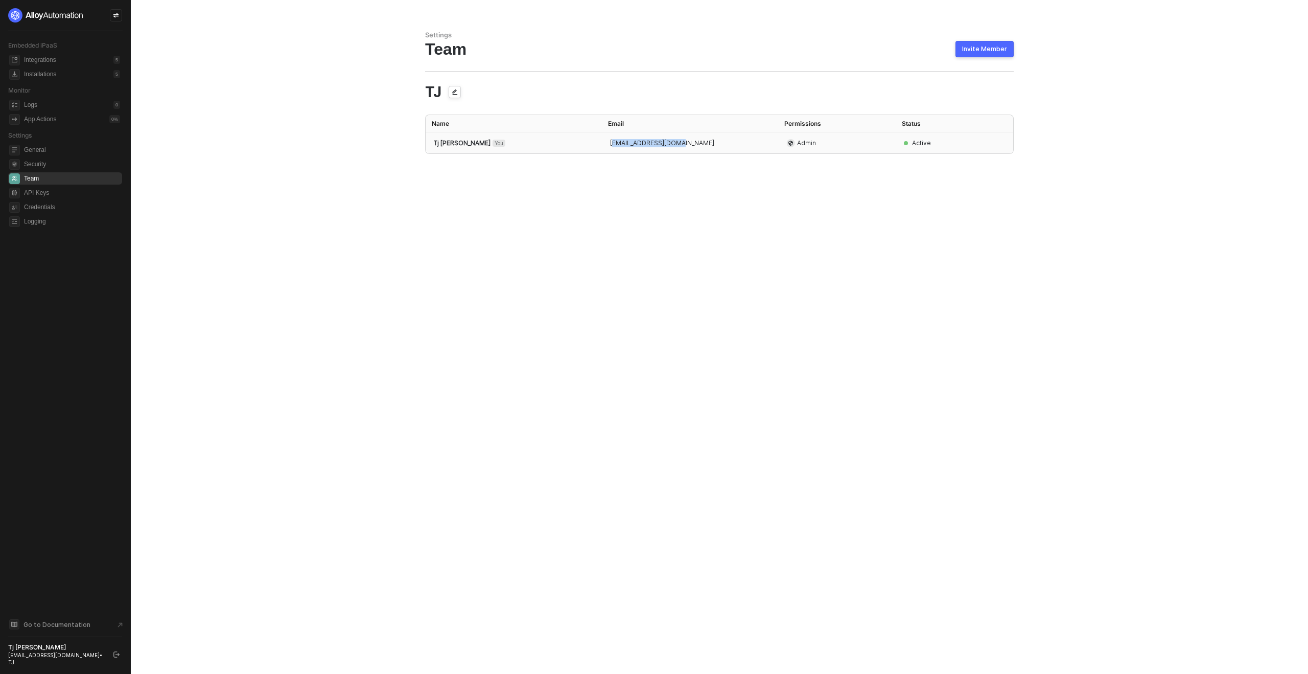
drag, startPoint x: 613, startPoint y: 142, endPoint x: 694, endPoint y: 142, distance: 81.3
click at [695, 142] on td "[EMAIL_ADDRESS][DOMAIN_NAME]" at bounding box center [690, 143] width 176 height 20
click at [708, 202] on div "Settings Team Invite Member TJ Name Email Permissions Status Tj [PERSON_NAME] Y…" at bounding box center [719, 337] width 613 height 674
click at [42, 117] on div "App Actions" at bounding box center [40, 119] width 32 height 9
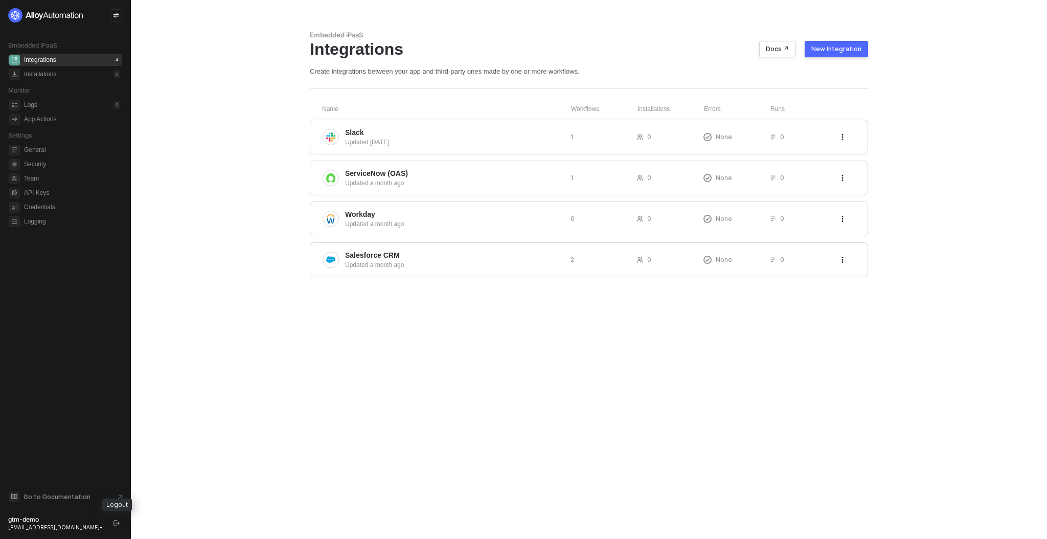
click at [114, 523] on icon "logout" at bounding box center [116, 523] width 6 height 6
